Goal: Register for event/course

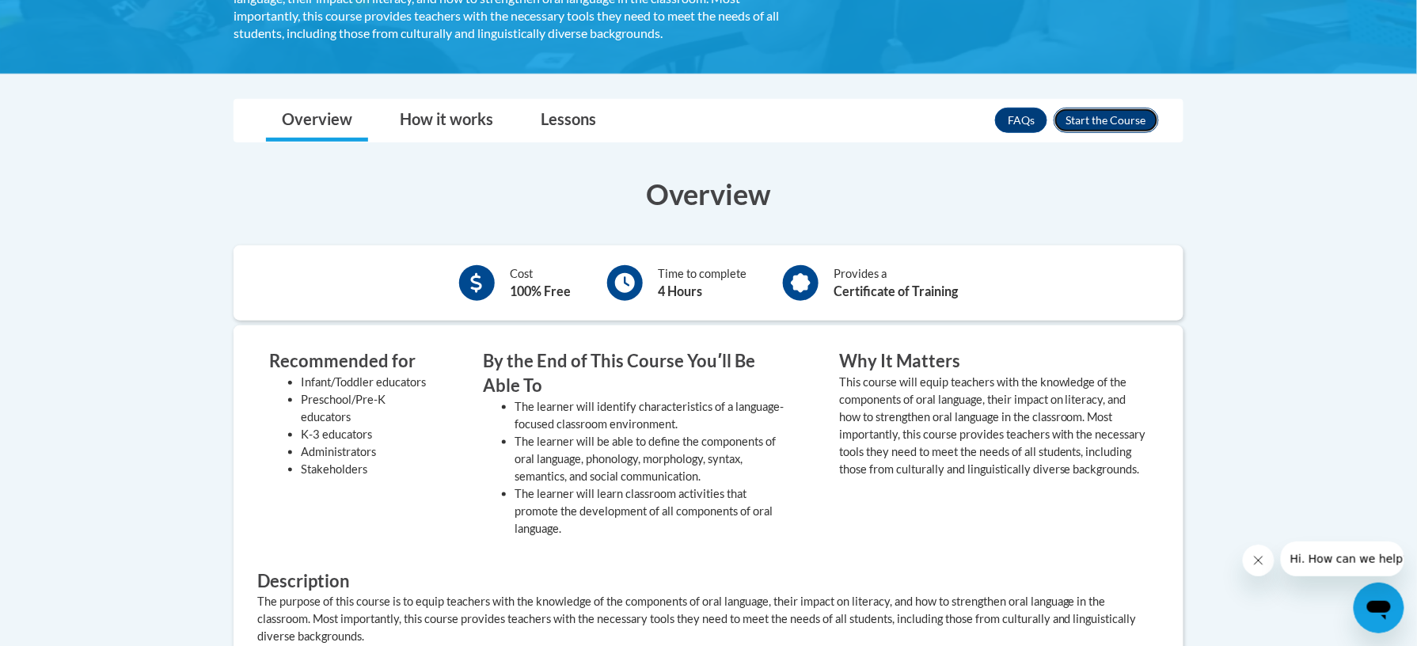
click at [1116, 125] on button "Enroll" at bounding box center [1106, 120] width 105 height 25
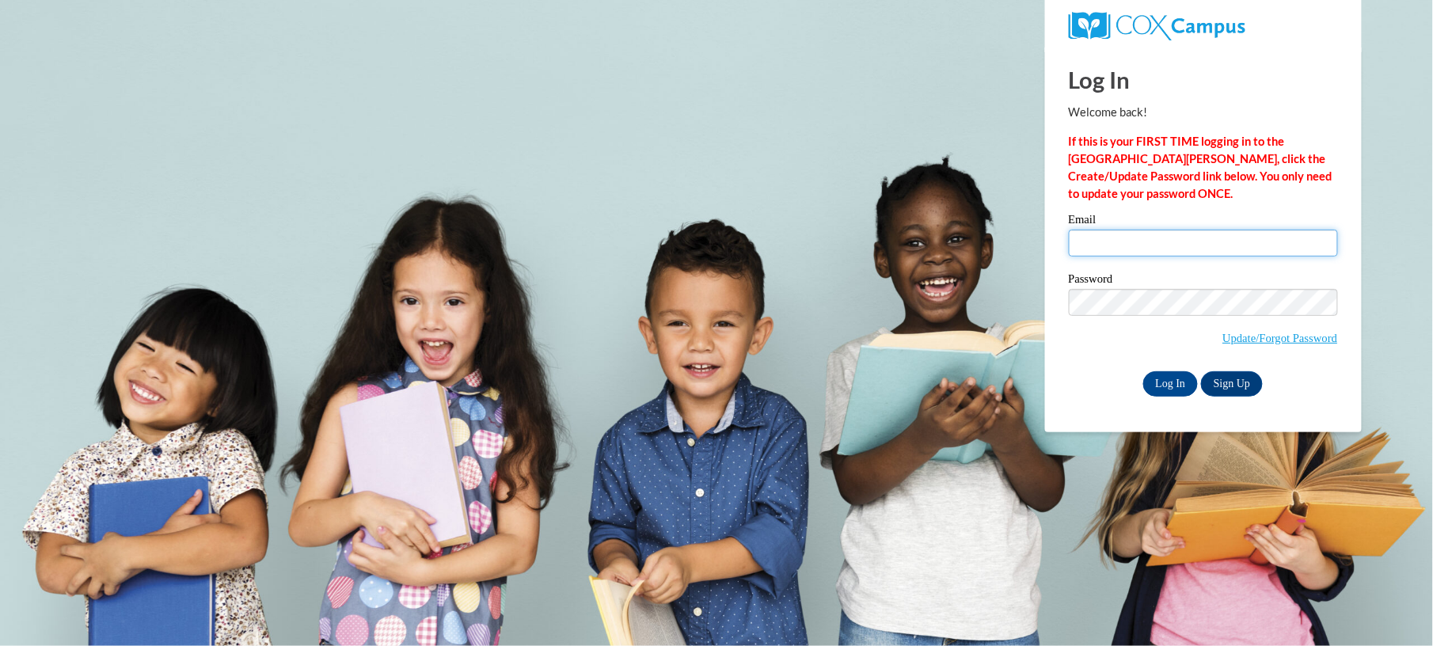
click at [1102, 252] on input "Email" at bounding box center [1203, 243] width 269 height 27
type input "pcrozier@students.kennesaw.edu"
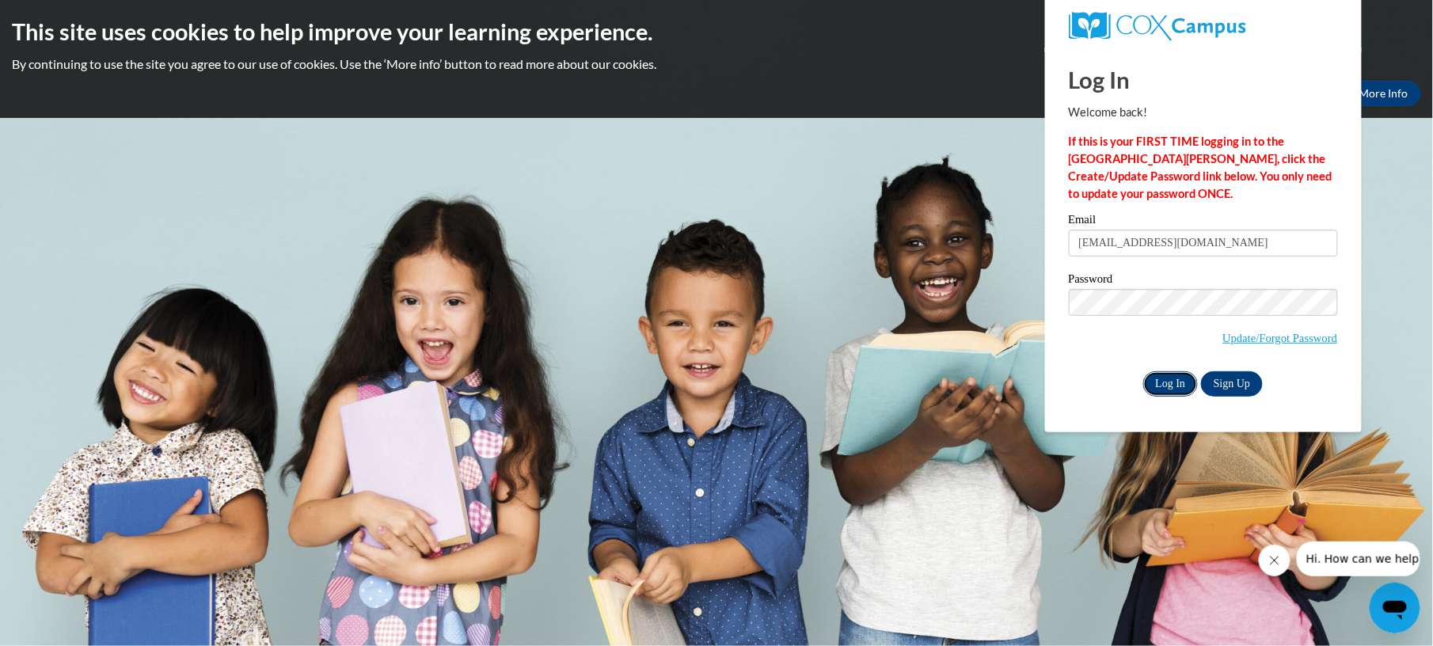
click at [1170, 382] on input "Log In" at bounding box center [1170, 383] width 55 height 25
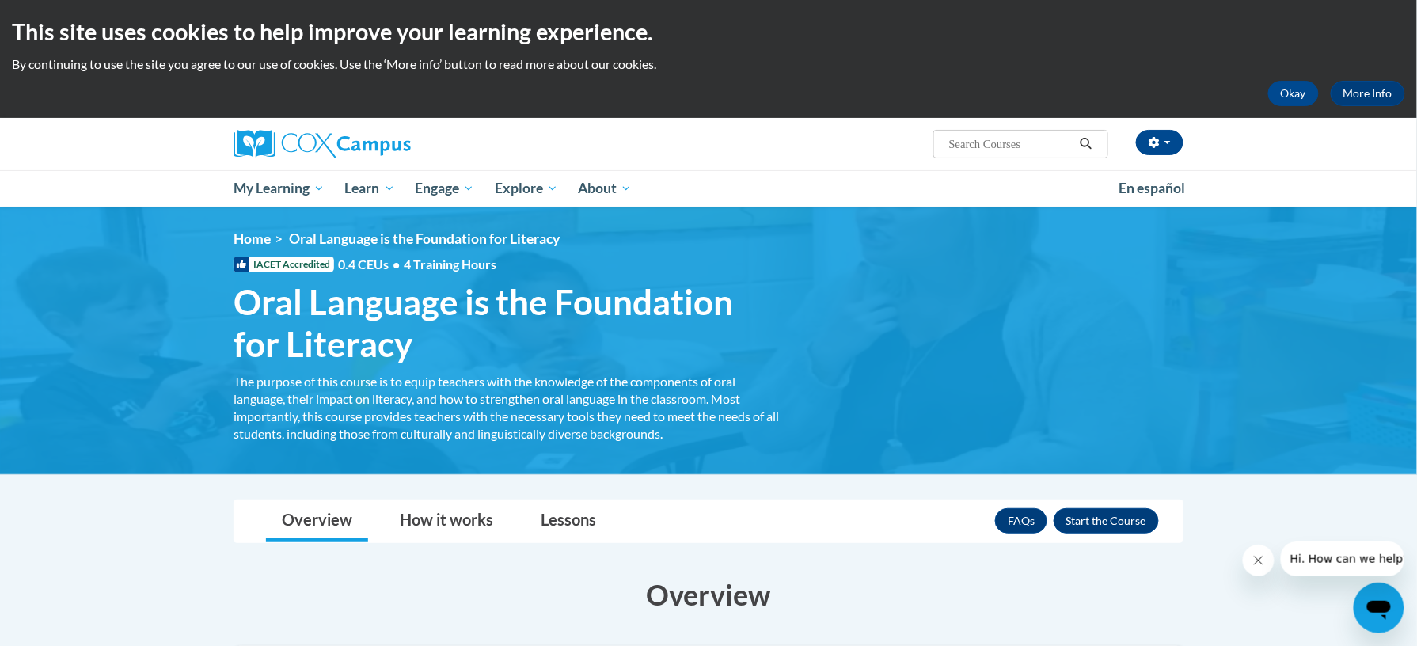
scroll to position [358, 0]
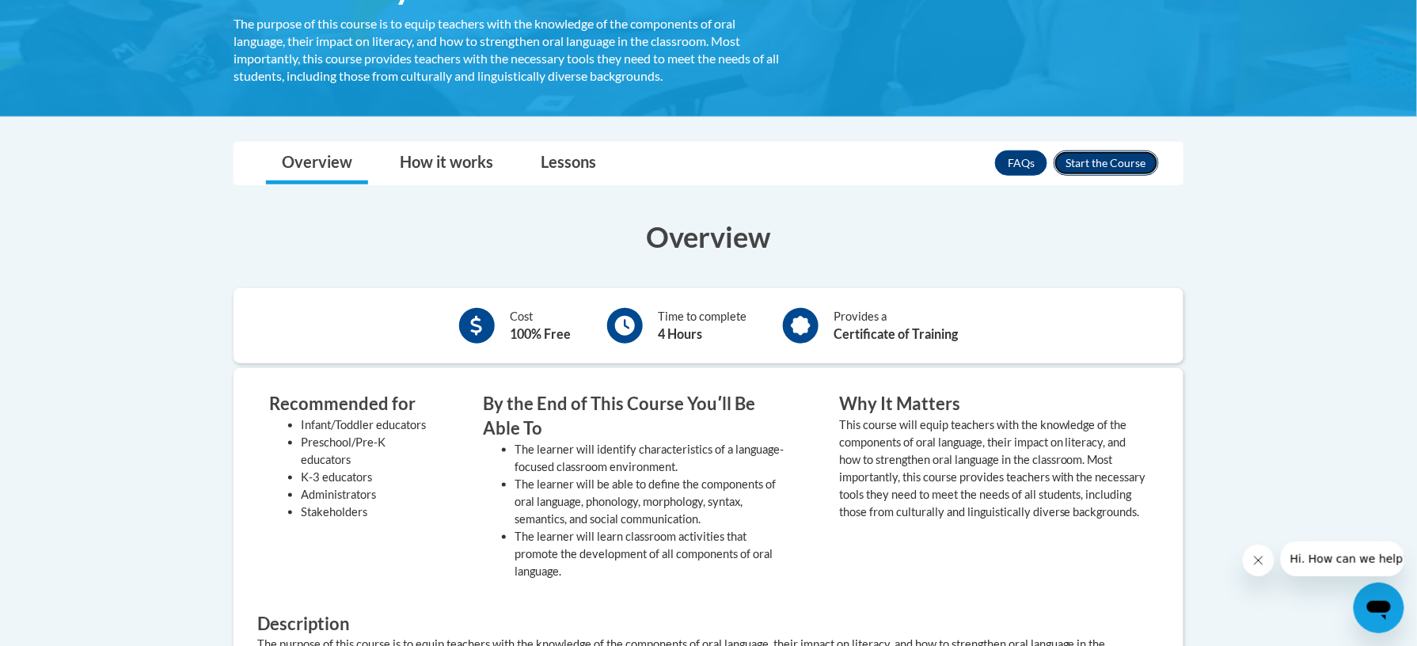
click at [1128, 169] on button "Enroll" at bounding box center [1106, 162] width 105 height 25
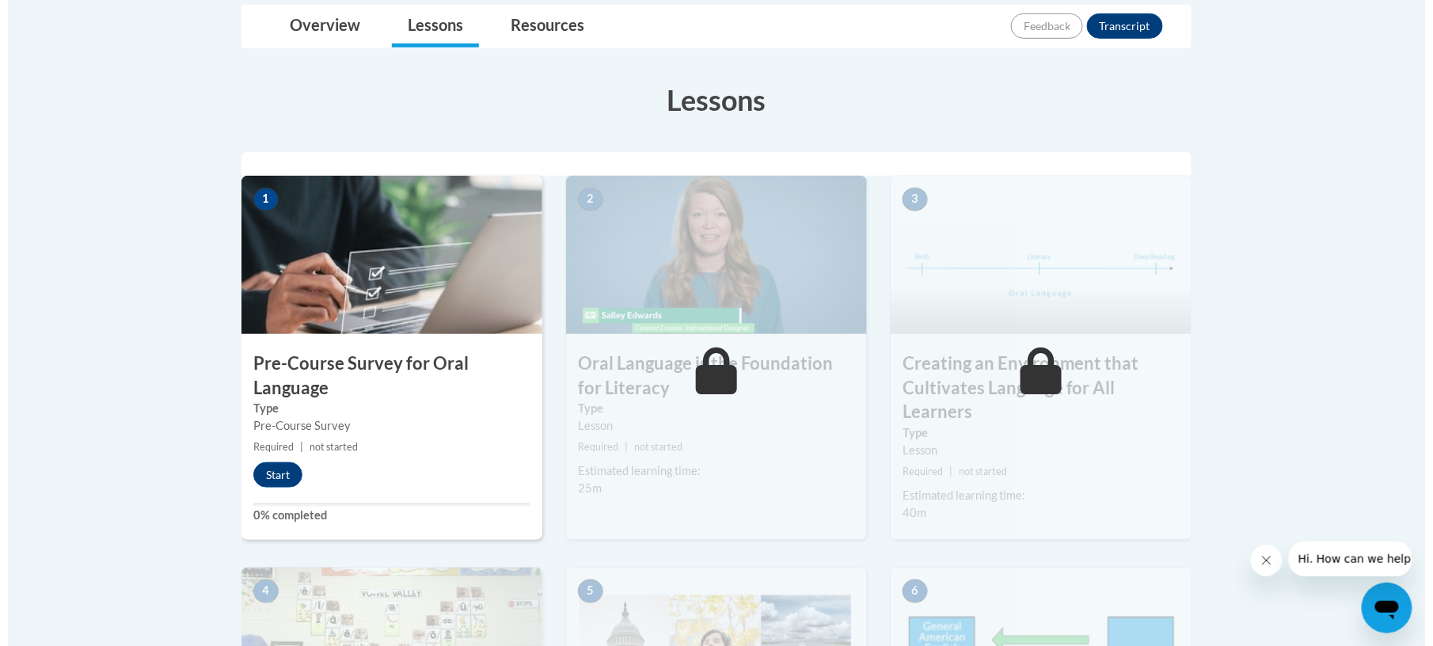
scroll to position [382, 0]
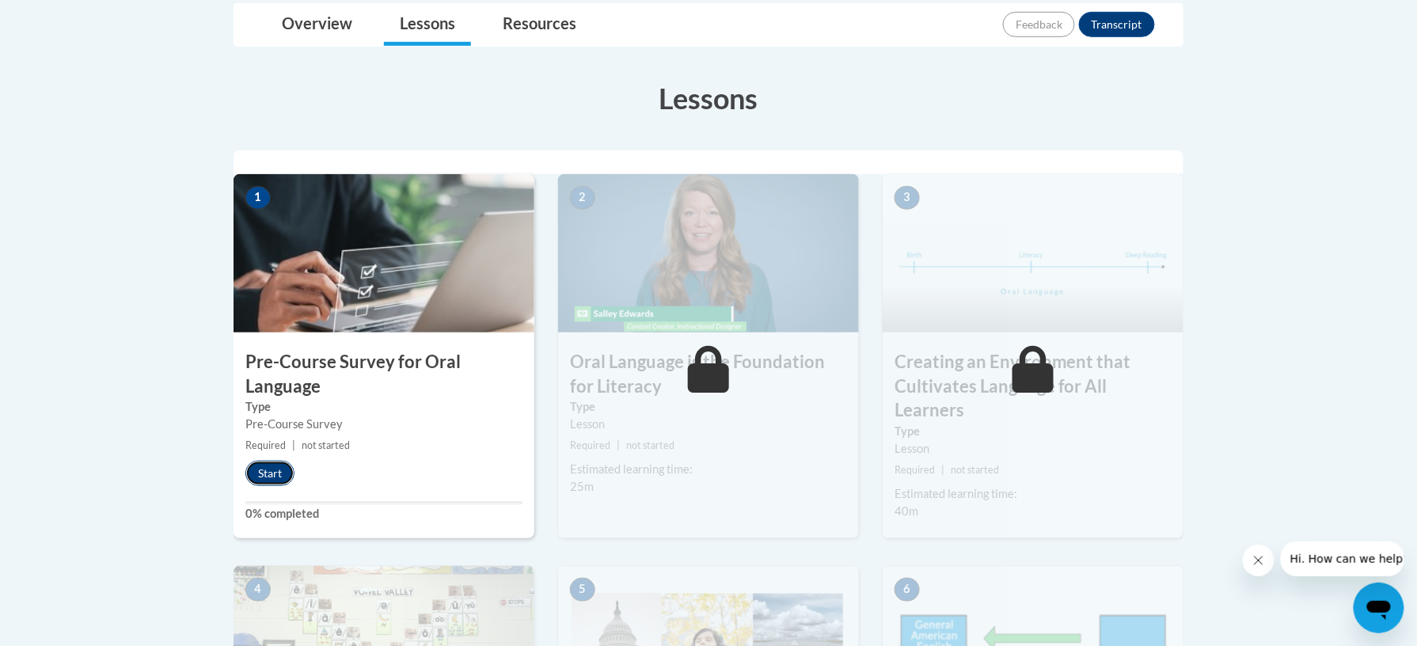
click at [276, 475] on button "Start" at bounding box center [269, 473] width 49 height 25
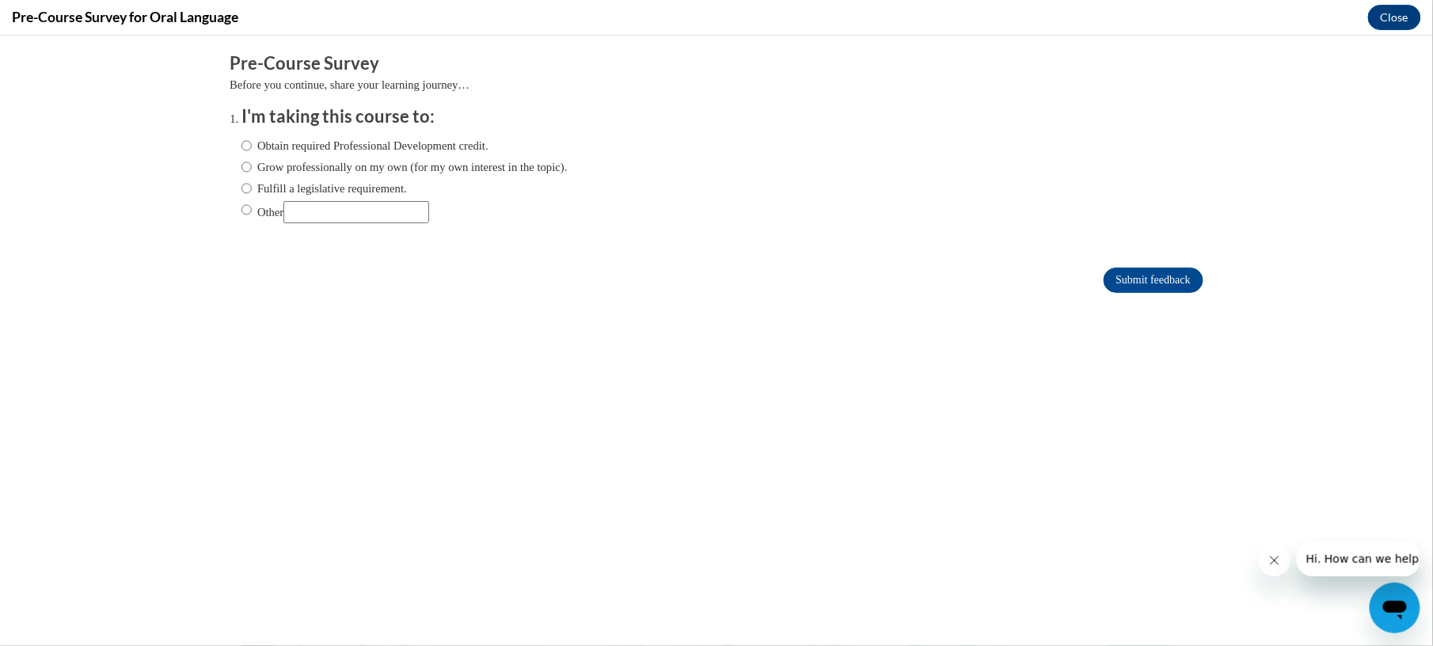
scroll to position [0, 0]
click at [333, 139] on label "Obtain required Professional Development credit." at bounding box center [365, 144] width 247 height 17
click at [252, 139] on input "Obtain required Professional Development credit." at bounding box center [247, 144] width 10 height 17
radio input "true"
click at [1147, 275] on input "Submit feedback" at bounding box center [1154, 279] width 100 height 25
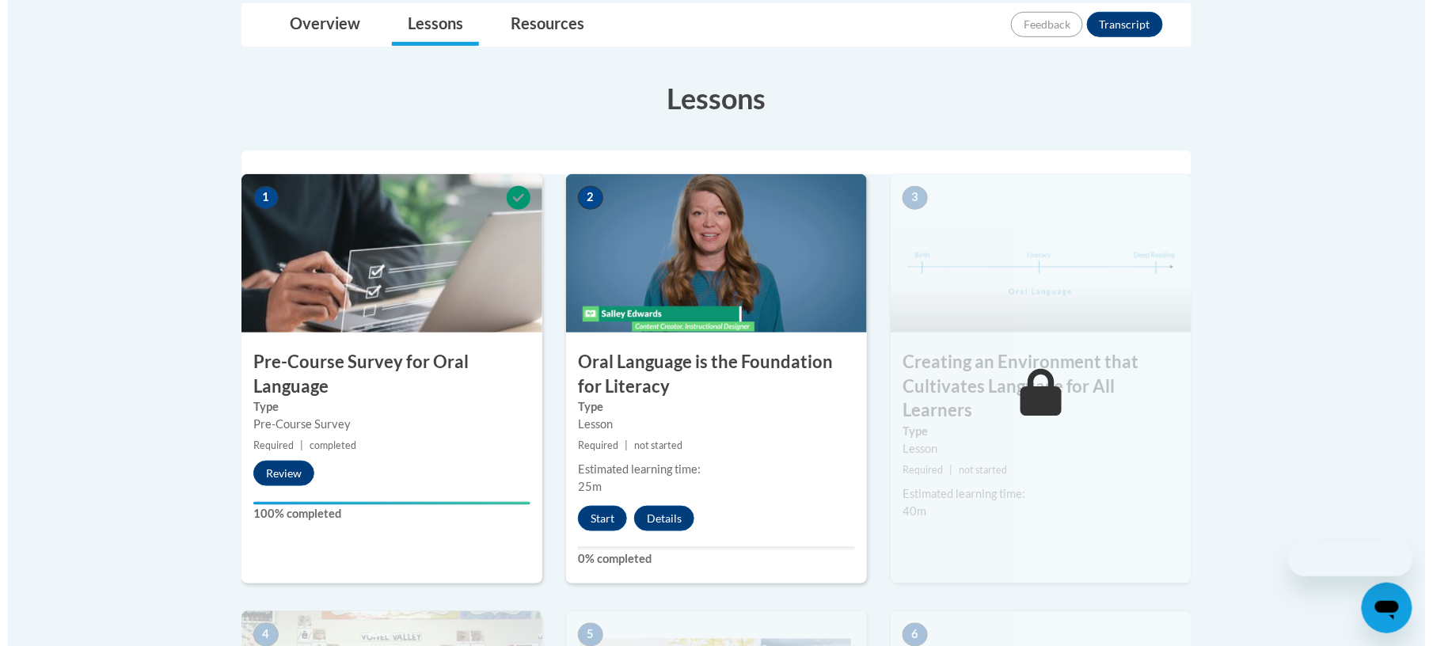
scroll to position [466, 0]
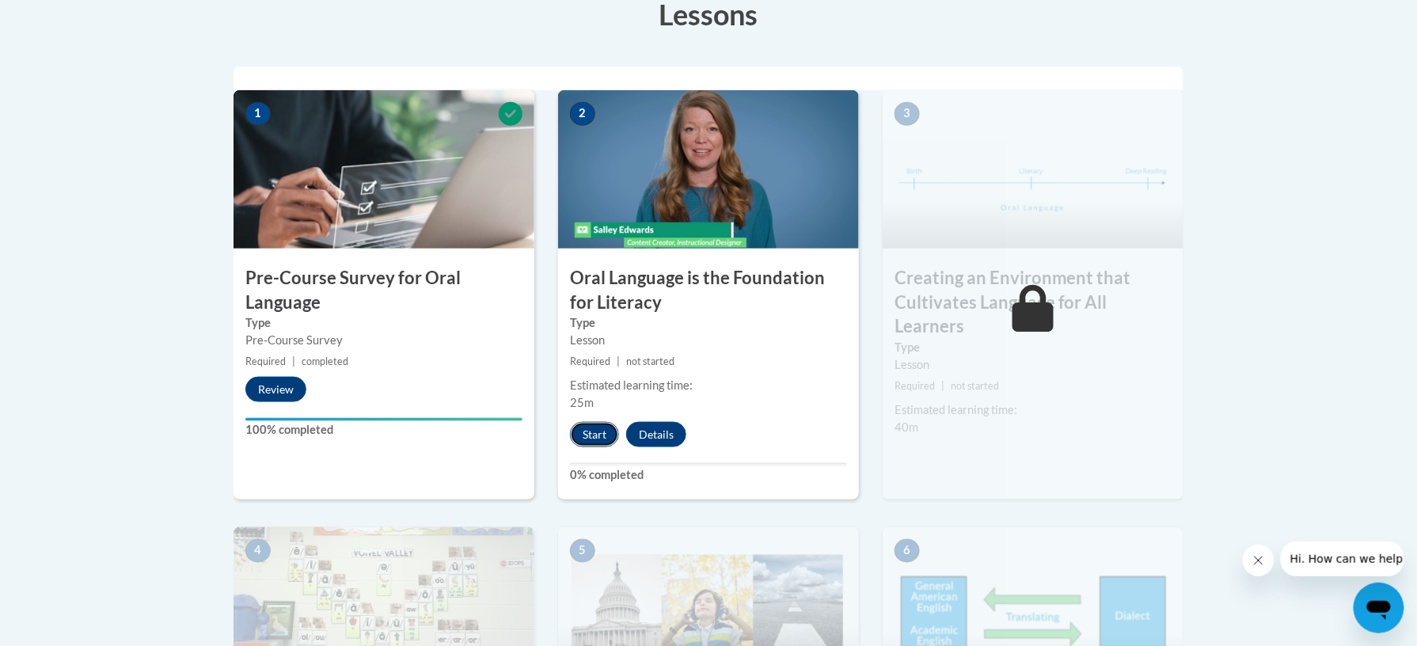
click at [597, 423] on button "Start" at bounding box center [594, 434] width 49 height 25
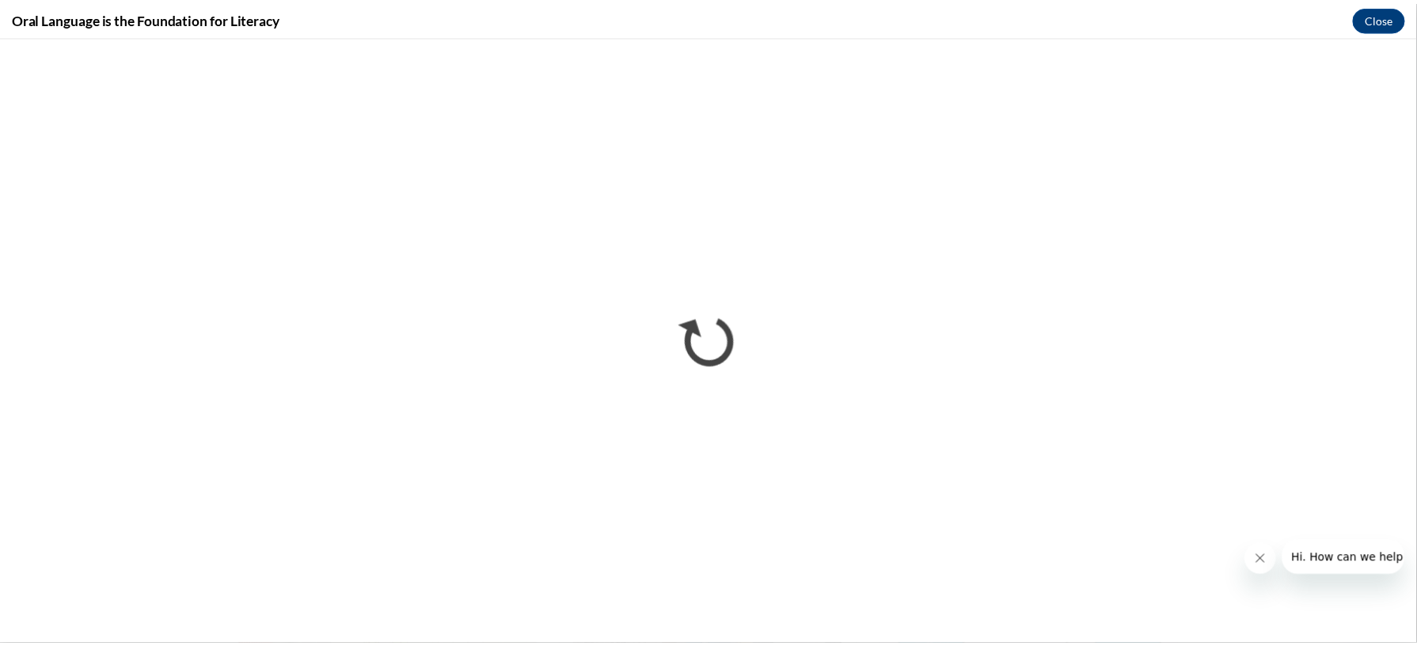
scroll to position [0, 0]
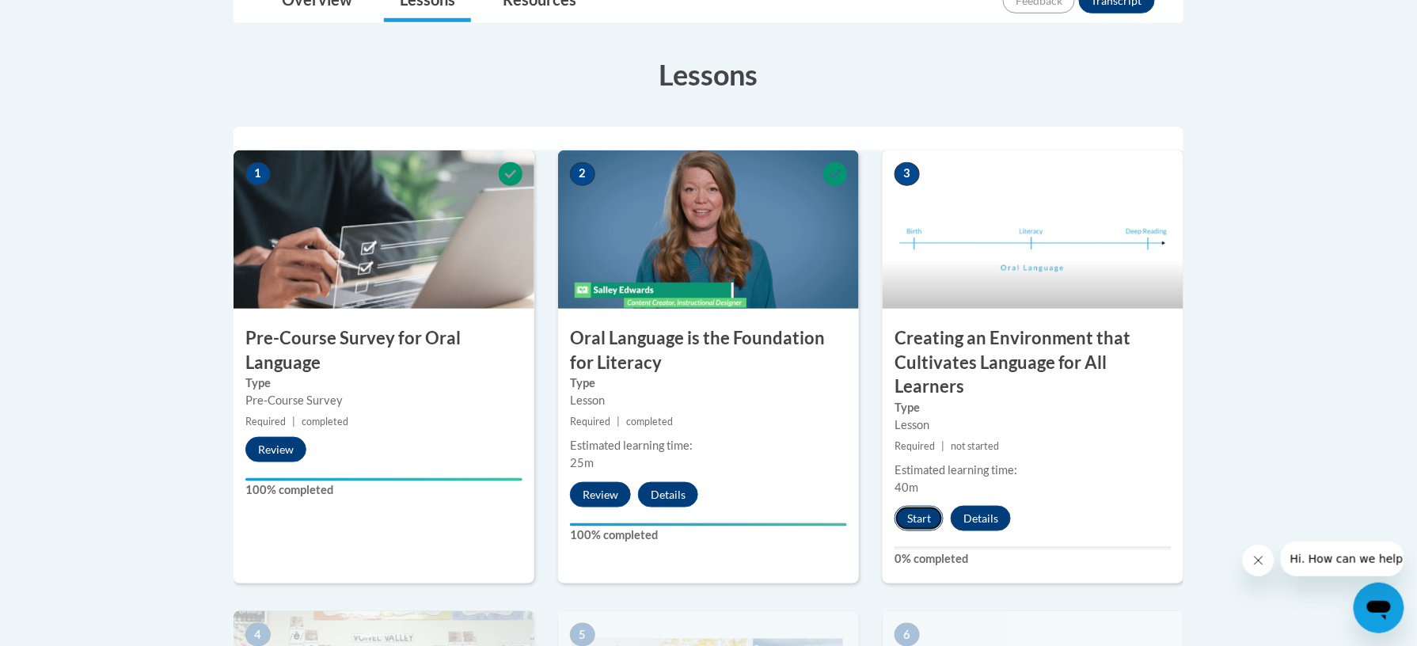
click at [911, 521] on button "Start" at bounding box center [919, 518] width 49 height 25
